Goal: Task Accomplishment & Management: Manage account settings

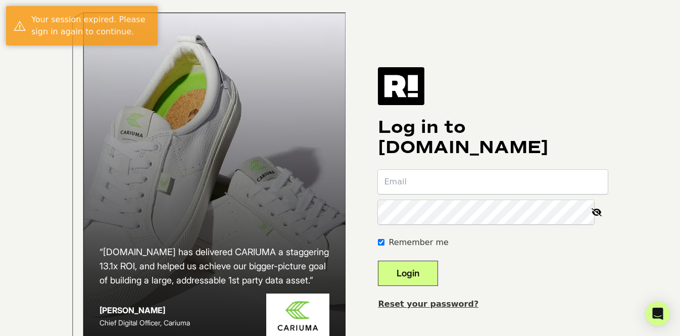
type input "sonal@ta3swim.com"
click at [438, 286] on button "Login" at bounding box center [408, 273] width 60 height 25
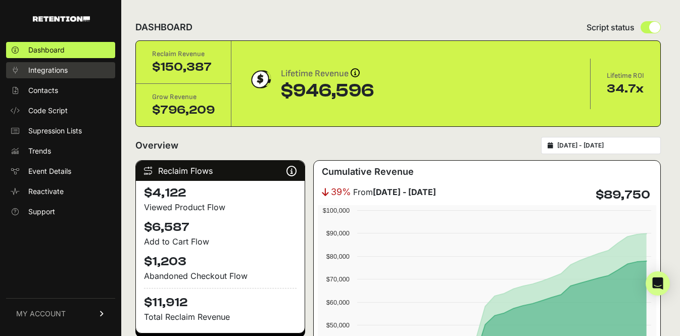
click at [72, 62] on link "Integrations" at bounding box center [60, 70] width 109 height 16
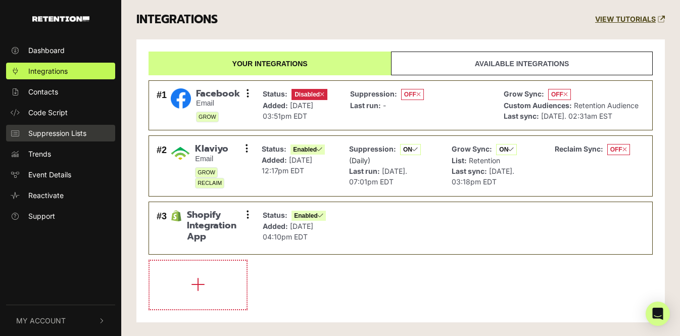
click at [56, 132] on span "Suppression Lists" at bounding box center [57, 133] width 58 height 11
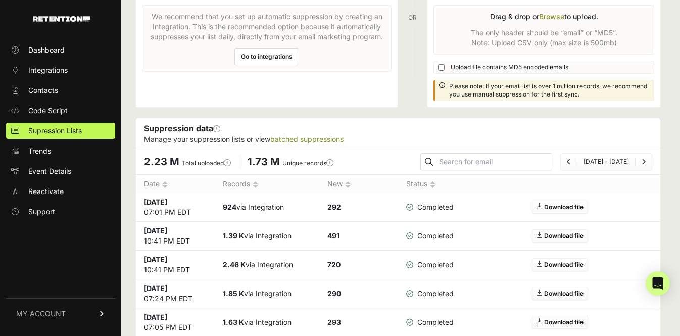
scroll to position [86, 0]
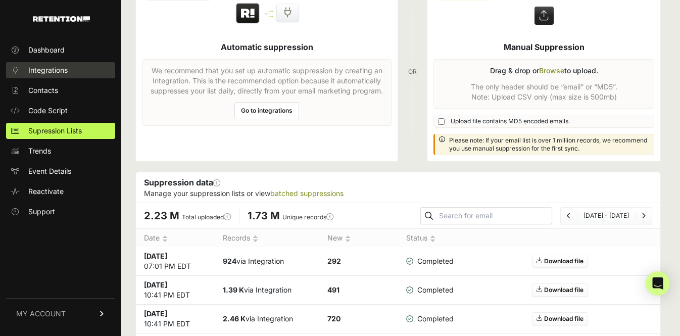
click at [63, 62] on link "Integrations" at bounding box center [60, 70] width 109 height 16
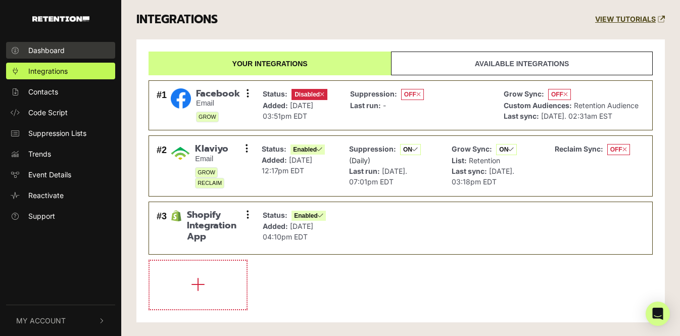
click at [61, 47] on span "Dashboard" at bounding box center [46, 50] width 36 height 11
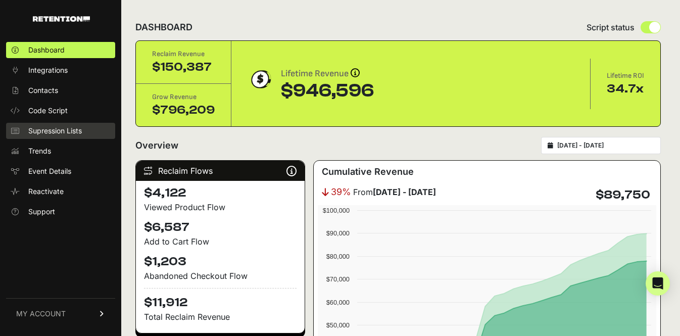
click at [43, 129] on span "Supression Lists" at bounding box center [55, 131] width 54 height 10
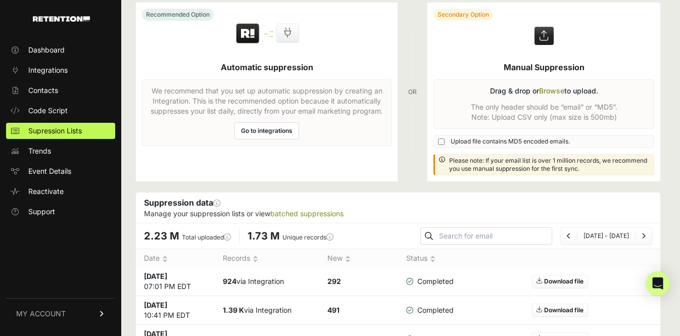
scroll to position [36, 0]
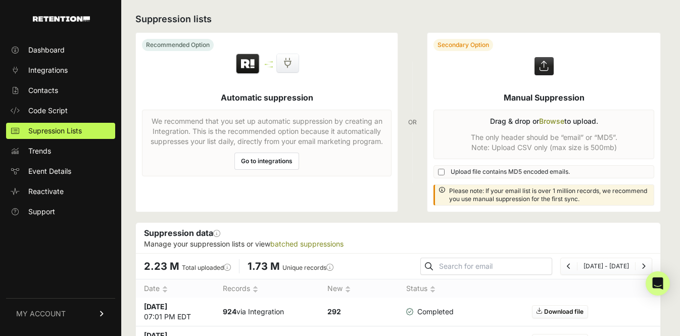
click at [550, 118] on label at bounding box center [543, 122] width 233 height 179
click at [0, 0] on input "file" at bounding box center [0, 0] width 0 height 0
click at [491, 173] on span "Upload file contains MD5 encoded emails." at bounding box center [509, 172] width 119 height 8
click at [444, 173] on input "Upload file contains MD5 encoded emails." at bounding box center [441, 172] width 7 height 7
click at [491, 173] on span "Upload file contains MD5 encoded emails." at bounding box center [509, 172] width 119 height 8
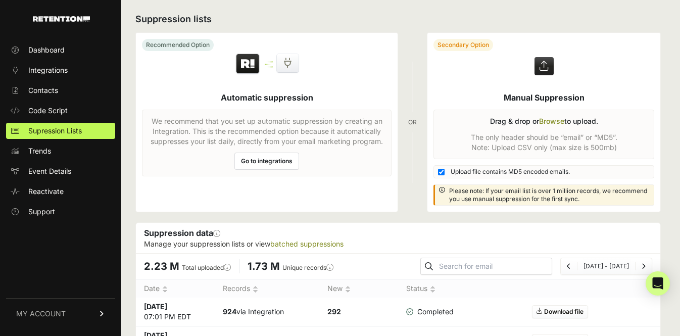
click at [444, 173] on input "Upload file contains MD5 encoded emails." at bounding box center [441, 172] width 7 height 7
checkbox input "false"
click at [74, 87] on link "Contacts" at bounding box center [60, 90] width 109 height 16
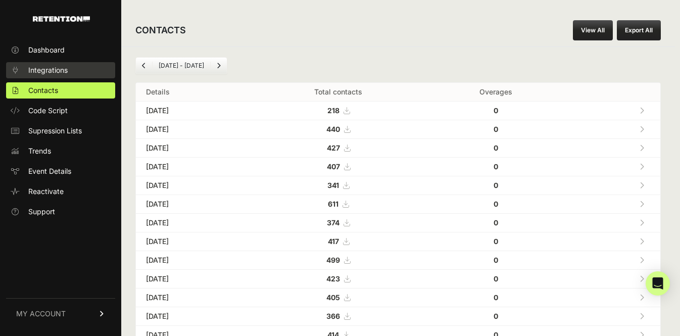
click at [76, 71] on link "Integrations" at bounding box center [60, 70] width 109 height 16
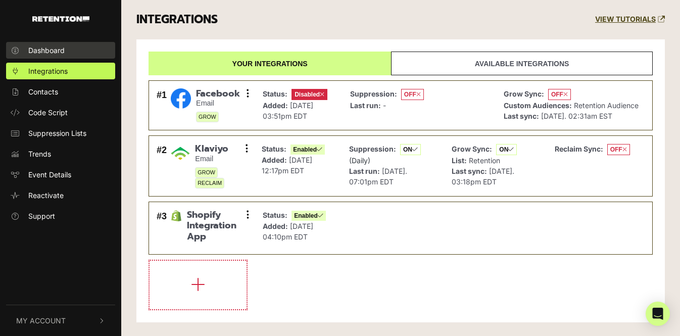
click at [75, 55] on link "Dashboard" at bounding box center [60, 50] width 109 height 17
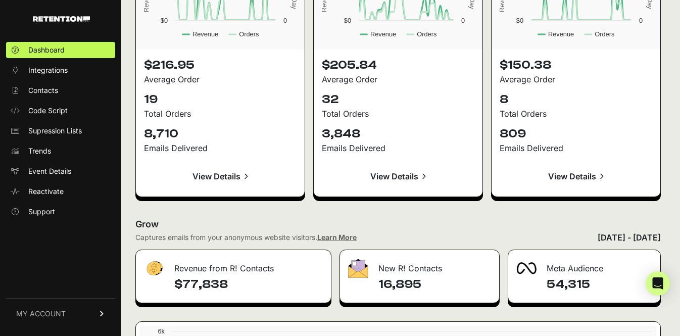
scroll to position [1133, 0]
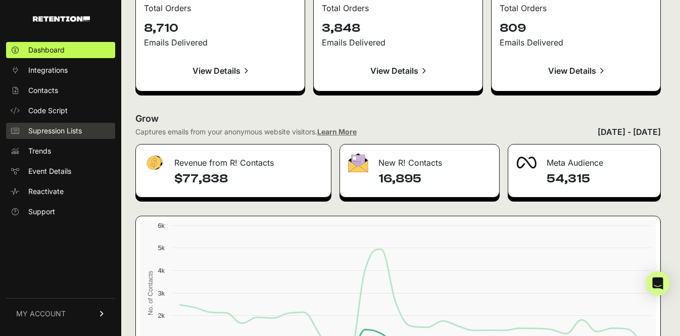
click at [91, 123] on link "Supression Lists" at bounding box center [60, 131] width 109 height 16
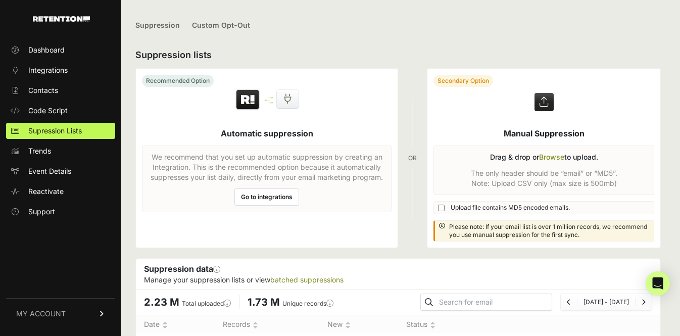
click at [238, 191] on link "Go to integrations" at bounding box center [266, 196] width 65 height 17
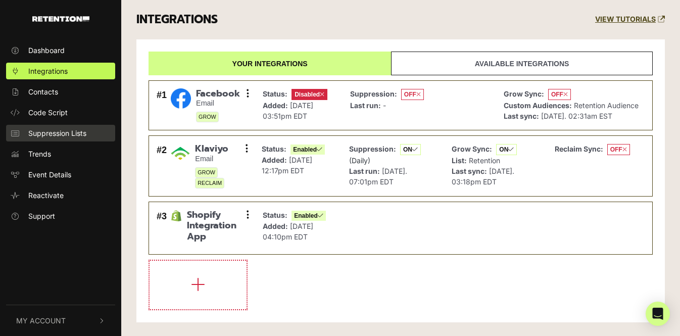
click at [64, 130] on span "Suppression Lists" at bounding box center [57, 133] width 58 height 11
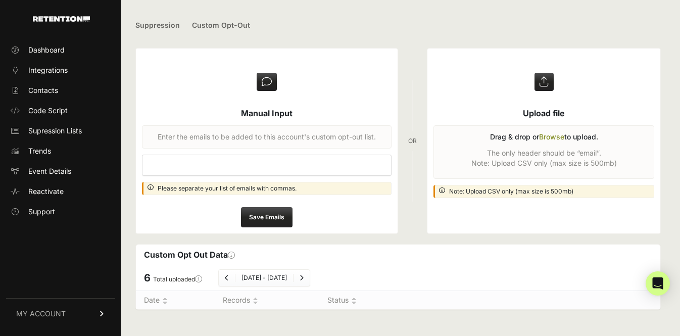
type input "[EMAIL_ADDRESS][DOMAIN_NAME]"
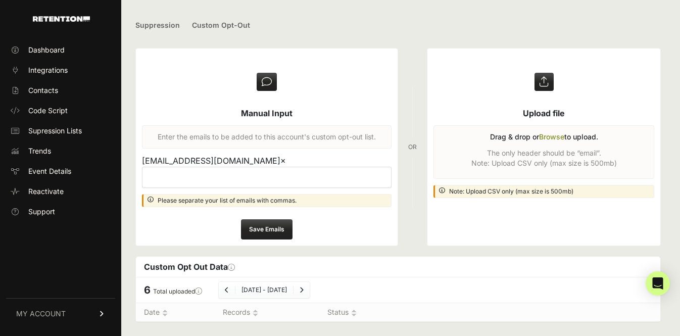
click at [272, 231] on input "Save Emails" at bounding box center [267, 229] width 52 height 20
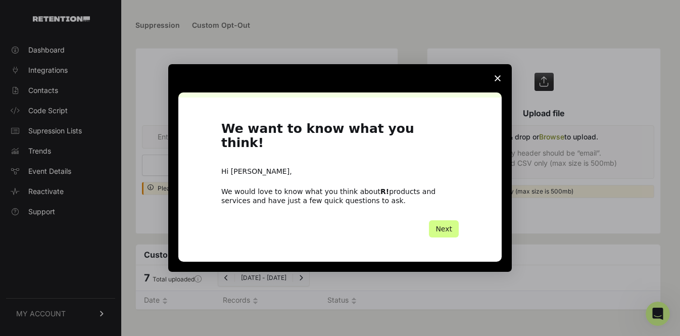
click at [503, 86] on span "Close survey" at bounding box center [497, 78] width 28 height 28
